Goal: Find specific page/section: Find specific page/section

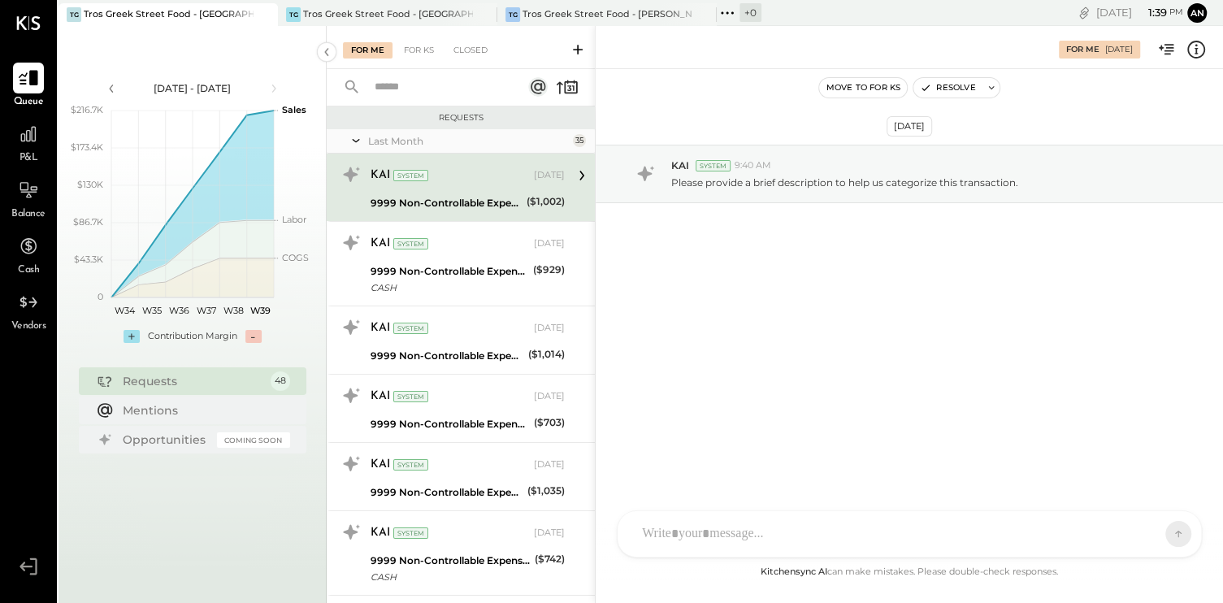
click at [28, 85] on icon at bounding box center [28, 77] width 21 height 21
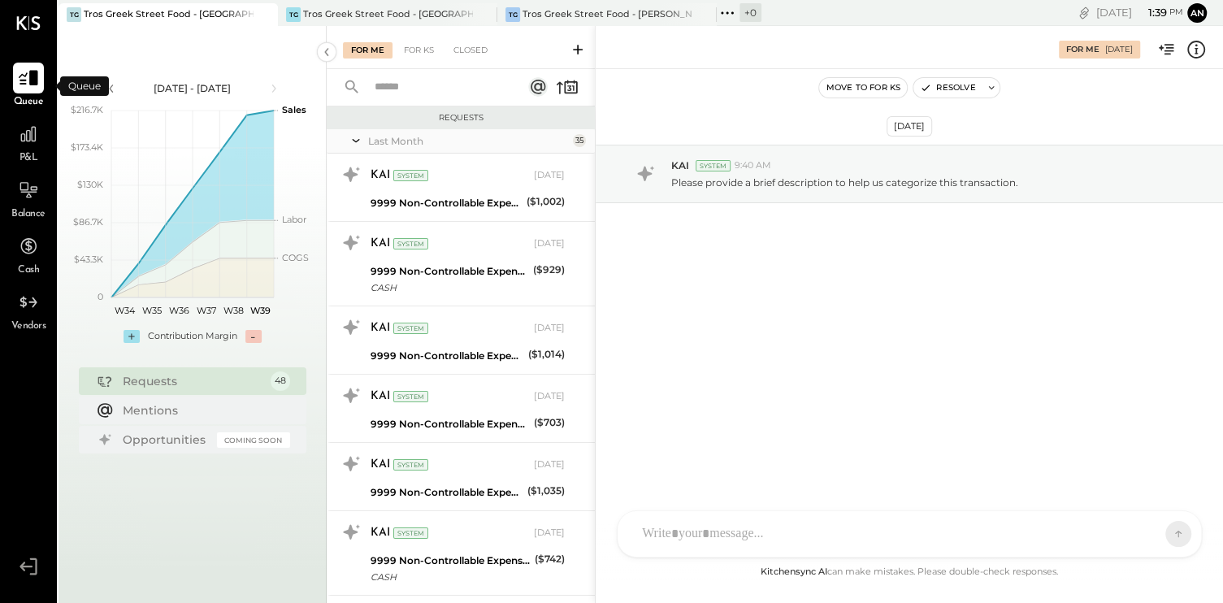
click at [28, 84] on icon at bounding box center [28, 77] width 21 height 21
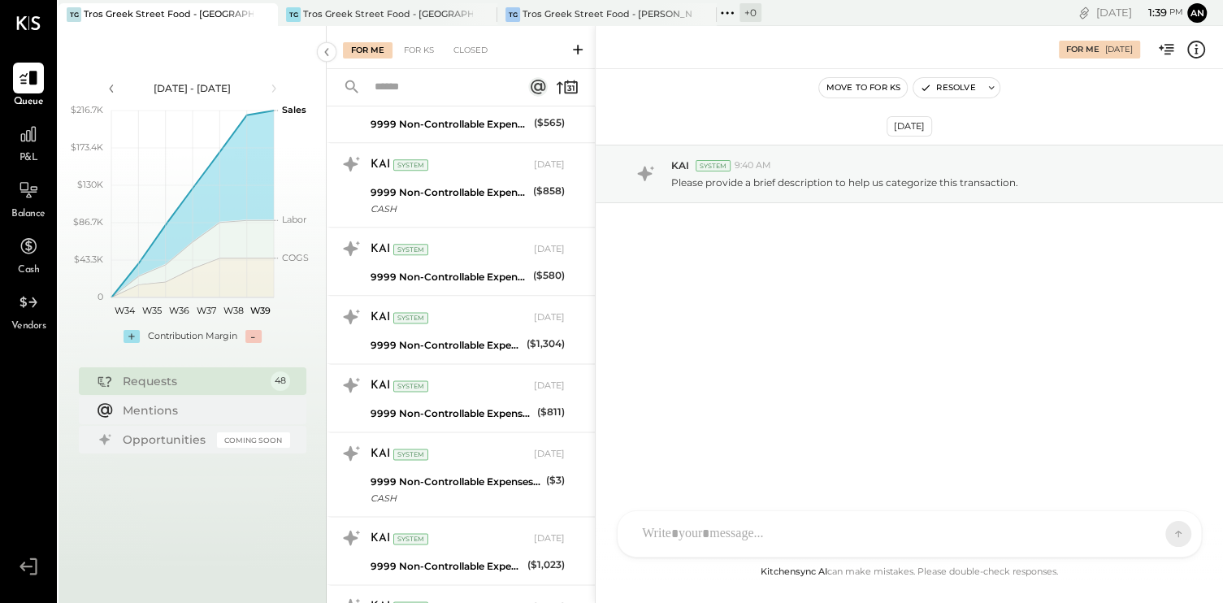
scroll to position [1382, 0]
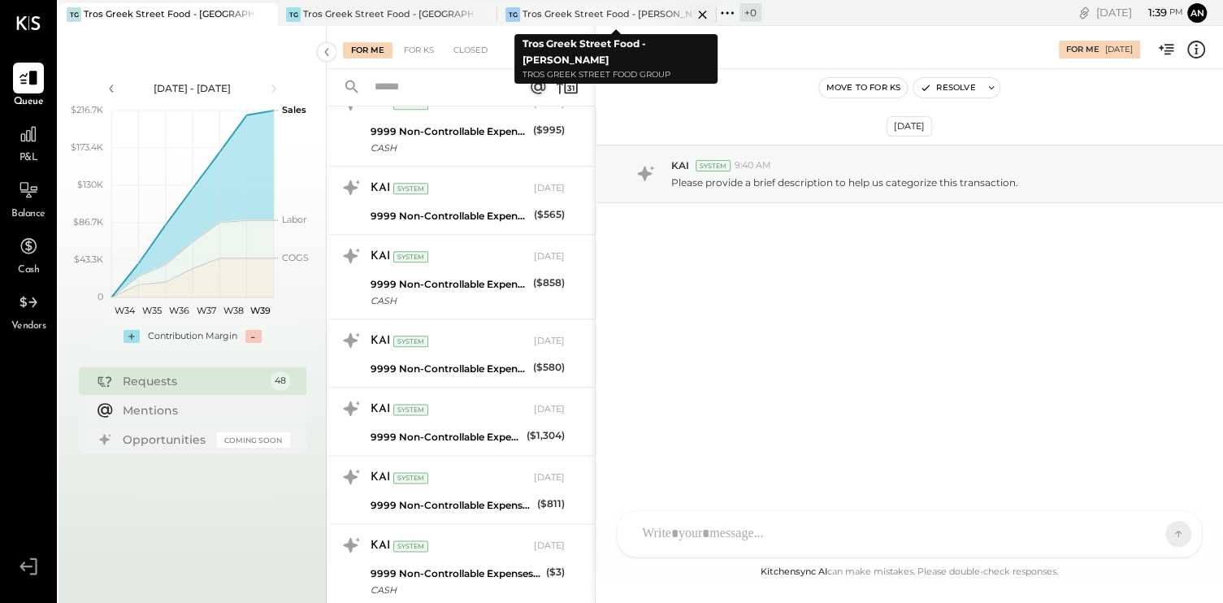
click at [637, 15] on div "Tros Greek Street Food - [PERSON_NAME]" at bounding box center [608, 14] width 170 height 13
